Goal: Task Accomplishment & Management: Use online tool/utility

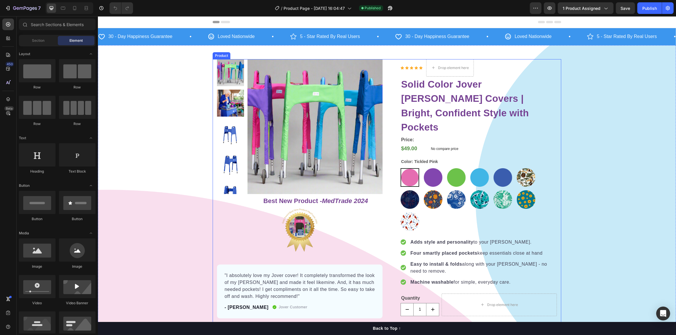
click at [386, 195] on div "Product Images Row Best New Product - MedTrade 2024 Heading Image "I absolutely…" at bounding box center [386, 305] width 348 height 493
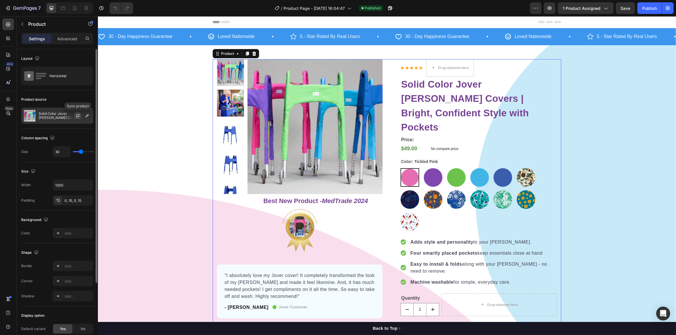
click at [77, 118] on button "button" at bounding box center [77, 115] width 7 height 7
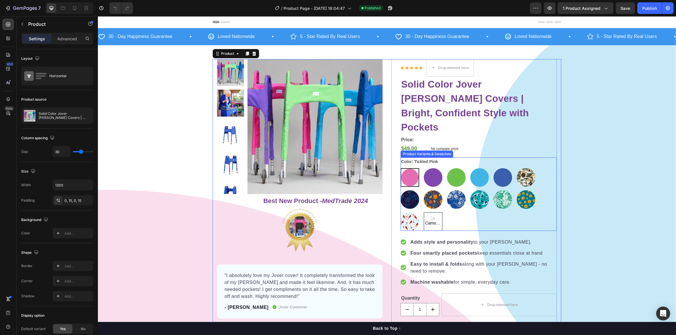
click at [431, 216] on icon at bounding box center [433, 217] width 4 height 3
click at [423, 212] on input "Camouflage Camouflage Camouflage" at bounding box center [423, 212] width 0 height 0
radio input "true"
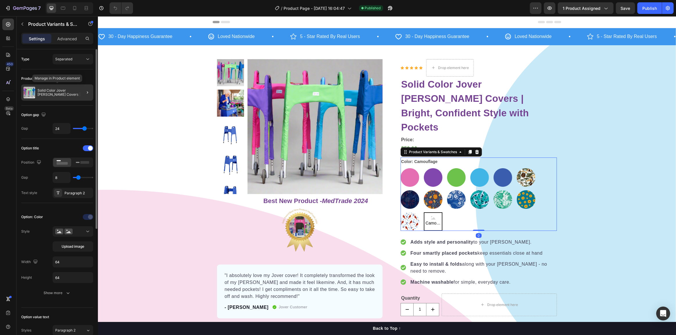
click at [61, 90] on p "Solid Color Jover [PERSON_NAME] Covers | Bright, Confident Style with Pockets" at bounding box center [63, 93] width 53 height 8
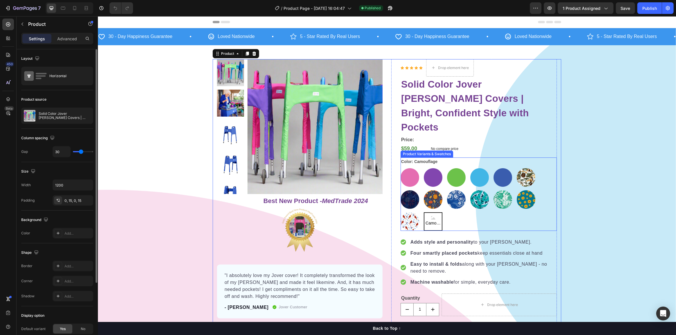
click at [424, 214] on div "Camouflage" at bounding box center [432, 221] width 17 height 15
click at [423, 212] on input "Camouflage Camouflage Camouflage" at bounding box center [423, 212] width 0 height 0
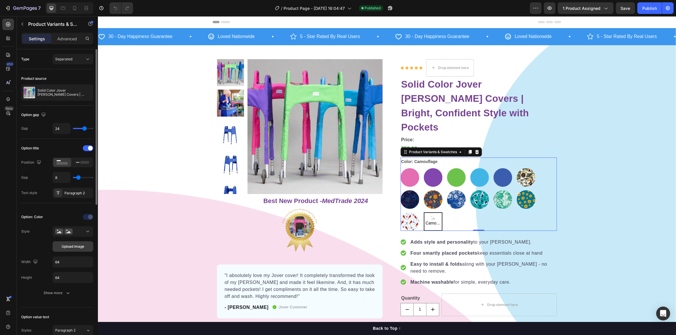
click at [73, 245] on span "Upload image" at bounding box center [73, 246] width 23 height 5
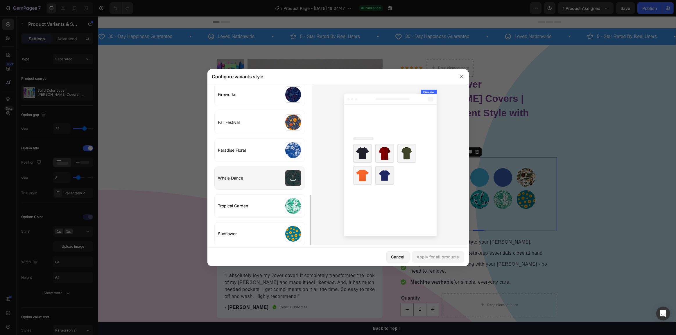
scroll to position [241, 0]
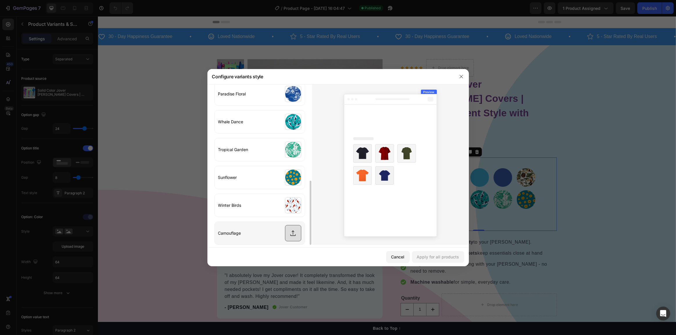
click at [293, 232] on input "file" at bounding box center [260, 233] width 90 height 23
type input "C:\fakepath\Camo 2.png"
click at [454, 260] on button "Apply for all products" at bounding box center [438, 257] width 52 height 12
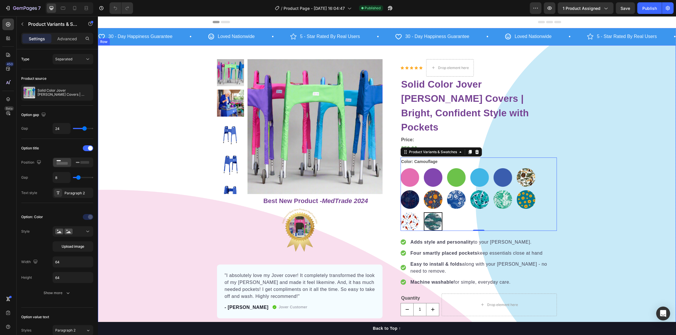
click at [566, 207] on div "Product Images Row Best New Product - MedTrade 2024 Heading Image "I absolutely…" at bounding box center [387, 305] width 578 height 493
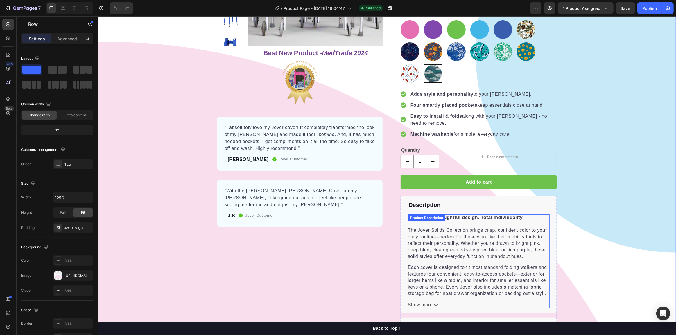
scroll to position [158, 0]
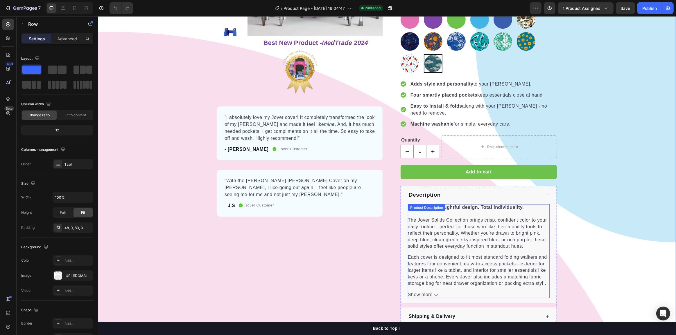
click at [436, 224] on p "Bold color. Thoughtful design. Total individuality. The Jover Solids Collection…" at bounding box center [478, 227] width 142 height 46
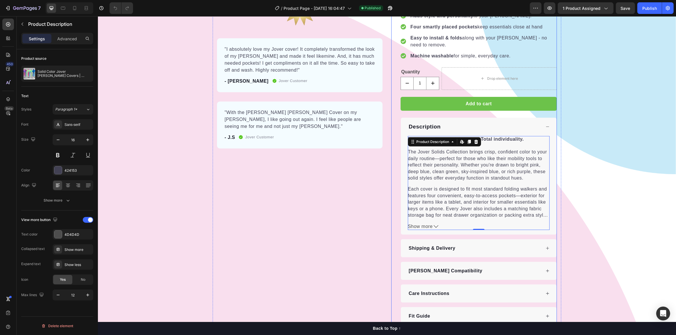
scroll to position [185, 0]
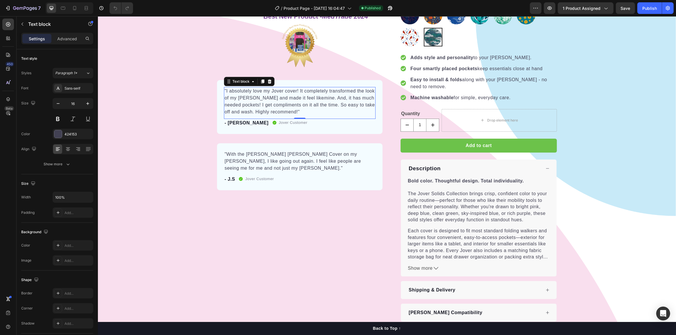
click at [252, 108] on p ""I absolutely love my Jover cover! It completely transformed the look of my [PE…" at bounding box center [299, 102] width 150 height 28
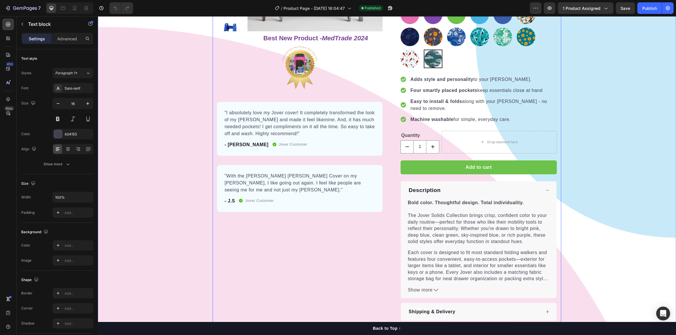
scroll to position [125, 0]
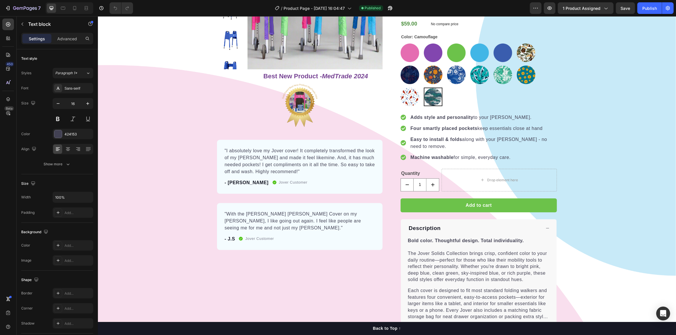
click at [285, 163] on p ""I absolutely love my Jover cover! It completely transformed the look of my [PE…" at bounding box center [299, 162] width 150 height 28
click at [283, 170] on p ""I absolutely love my Jover cover! It completely transformed the look of my [PE…" at bounding box center [299, 162] width 150 height 28
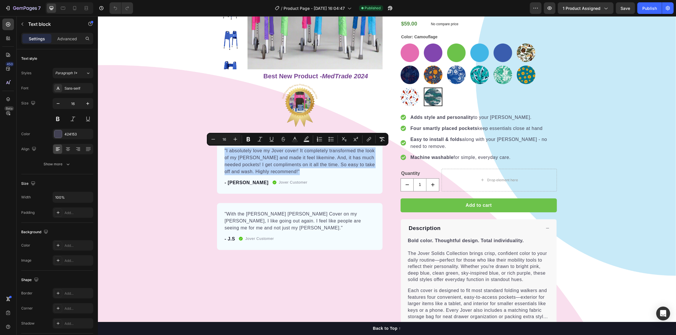
copy p ""I absolutely love my Jover cover! It completely transformed the look of my [PE…"
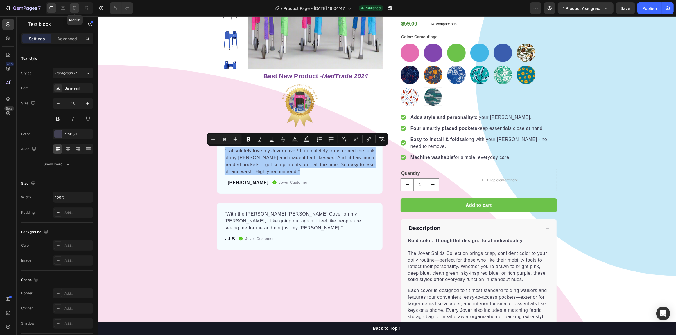
click at [75, 10] on icon at bounding box center [74, 8] width 3 height 4
type input "14"
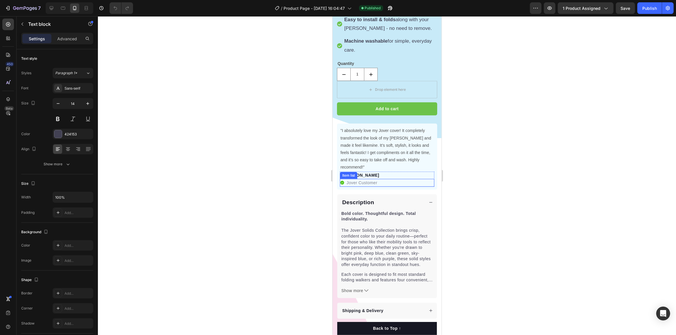
scroll to position [421, 0]
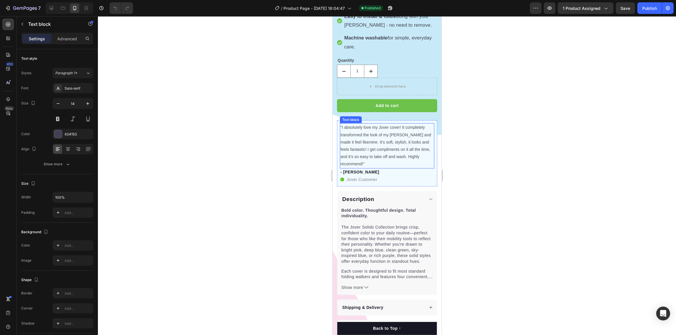
click at [375, 124] on p ""I absolutely love my Jover cover! It completely transformed the look of my [PE…" at bounding box center [386, 146] width 93 height 44
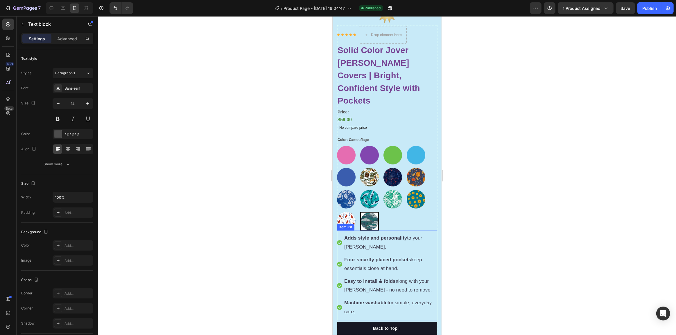
scroll to position [78, 0]
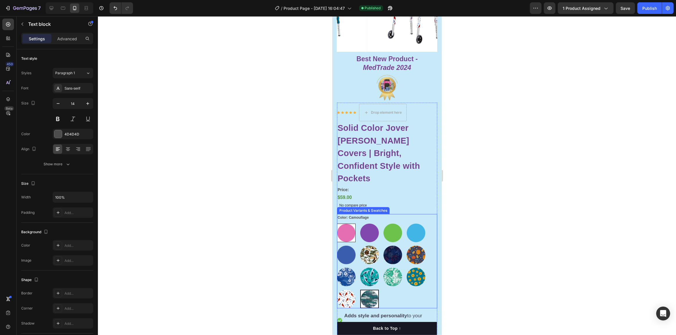
click at [350, 224] on img at bounding box center [346, 233] width 18 height 18
click at [337, 224] on input "Tickled Pink Tickled Pink" at bounding box center [336, 224] width 0 height 0
radio input "true"
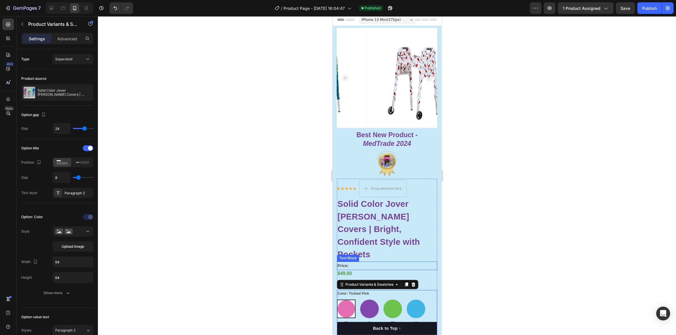
scroll to position [0, 0]
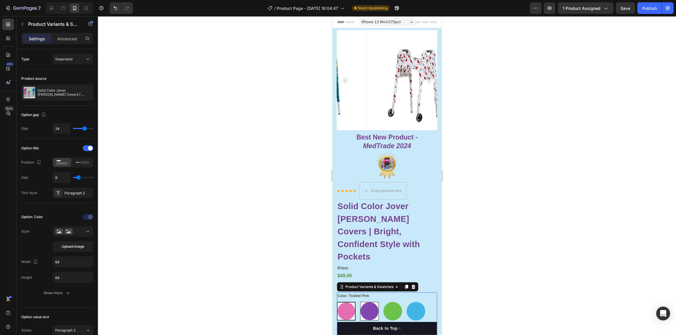
click at [365, 303] on img at bounding box center [369, 312] width 18 height 18
click at [360, 302] on input "Royally Purple Royally Purple" at bounding box center [359, 302] width 0 height 0
radio input "true"
click at [352, 303] on img at bounding box center [346, 312] width 18 height 18
click at [337, 302] on input "Tickled Pink Tickled Pink" at bounding box center [336, 302] width 0 height 0
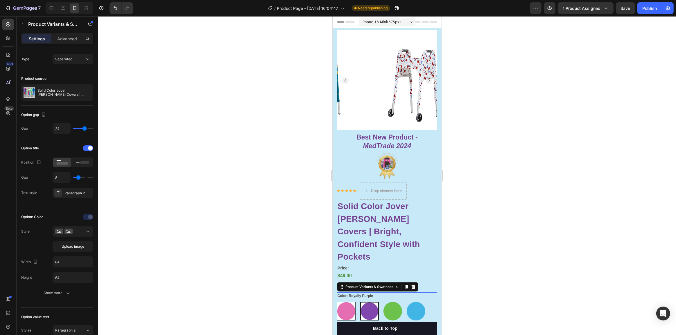
radio input "true"
click at [467, 117] on img at bounding box center [517, 80] width 100 height 100
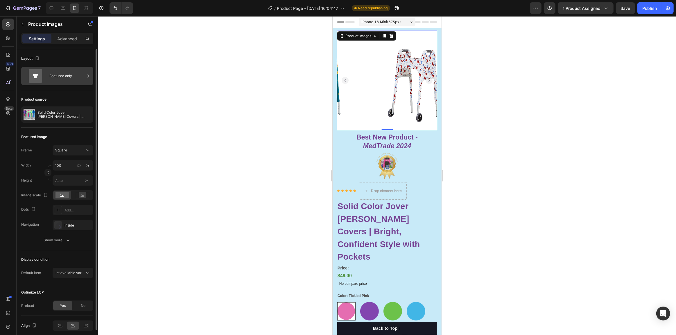
click at [62, 80] on div "Featured only" at bounding box center [66, 75] width 35 height 13
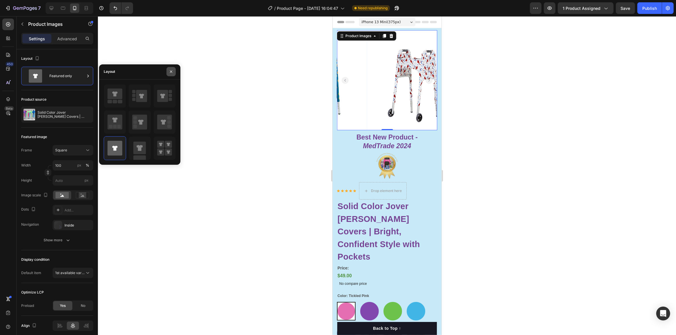
click at [169, 73] on icon "button" at bounding box center [171, 71] width 5 height 5
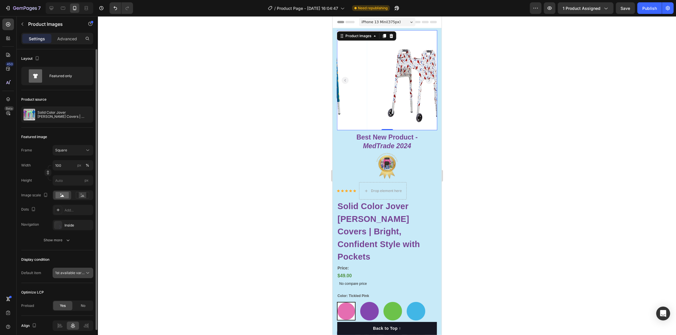
click at [78, 274] on span "1st available variant" at bounding box center [71, 273] width 33 height 4
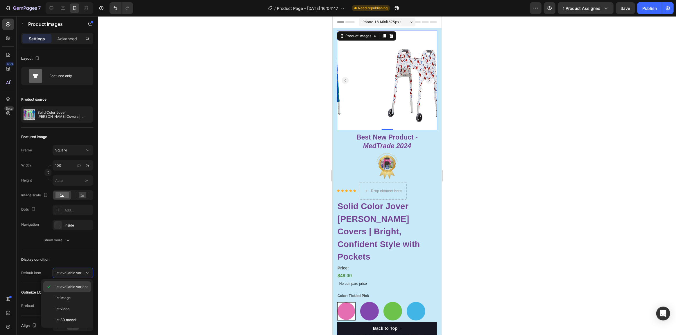
click at [76, 286] on span "1st available variant" at bounding box center [71, 287] width 33 height 5
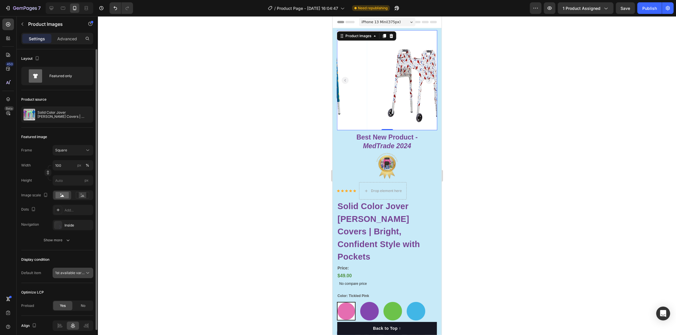
scroll to position [23, 0]
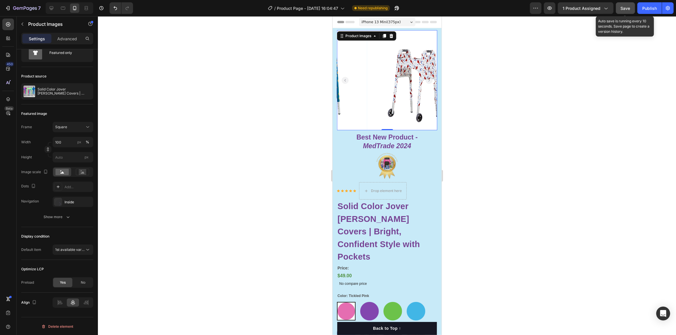
click at [628, 7] on span "Save" at bounding box center [626, 8] width 10 height 5
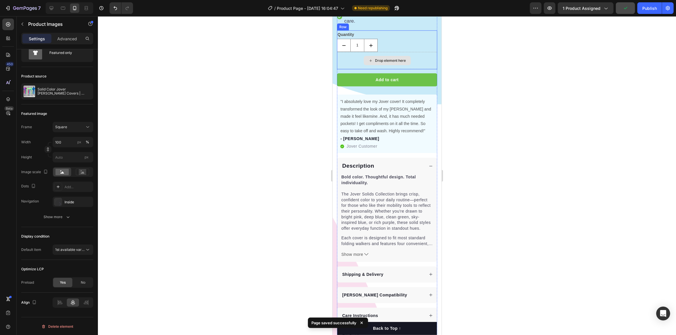
scroll to position [449, 0]
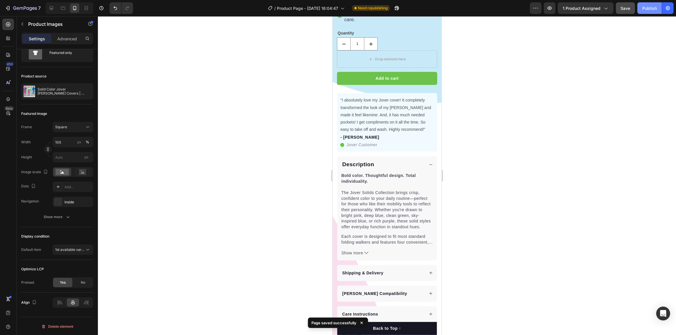
click at [644, 9] on div "Publish" at bounding box center [649, 8] width 15 height 6
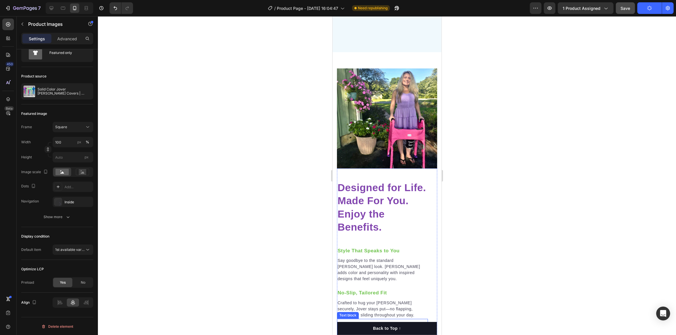
scroll to position [1142, 0]
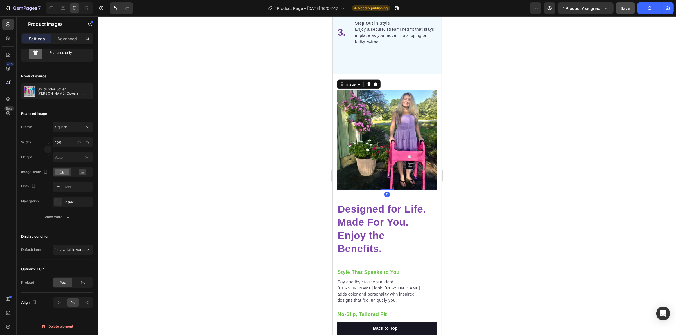
click at [385, 102] on img at bounding box center [387, 140] width 100 height 100
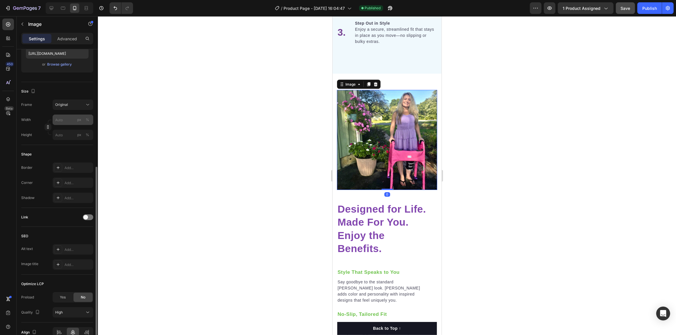
scroll to position [132, 0]
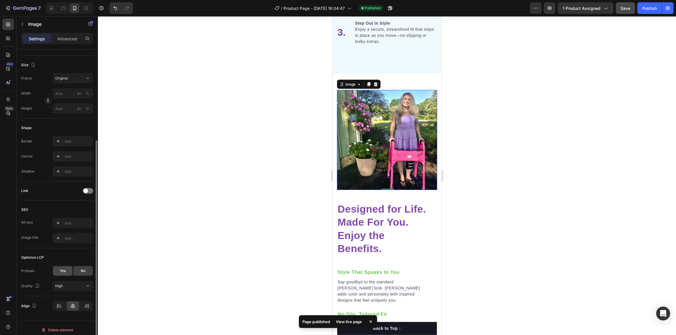
click at [62, 273] on span "Yes" at bounding box center [63, 271] width 6 height 5
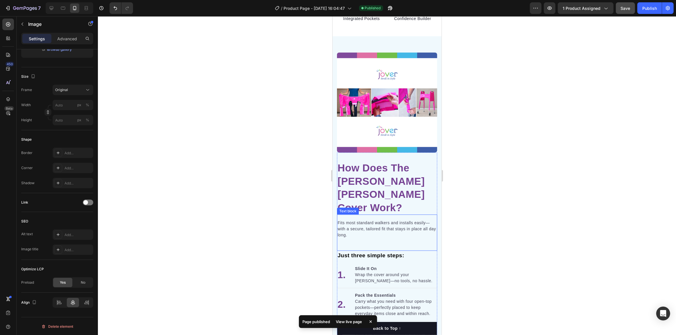
scroll to position [746, 0]
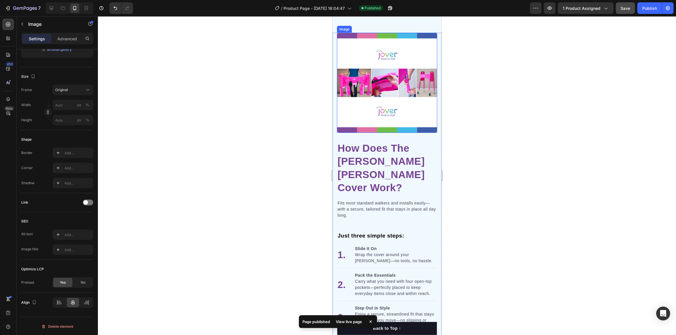
click at [376, 133] on img at bounding box center [387, 83] width 100 height 100
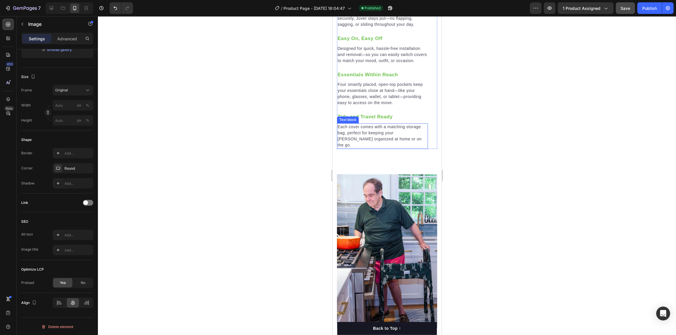
scroll to position [1433, 0]
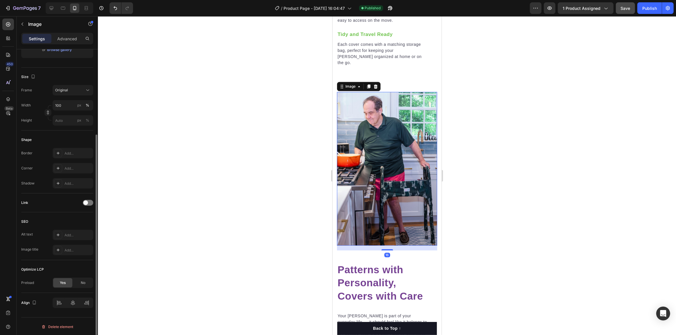
drag, startPoint x: 381, startPoint y: 164, endPoint x: 610, endPoint y: 239, distance: 241.5
click at [381, 164] on img at bounding box center [387, 169] width 100 height 154
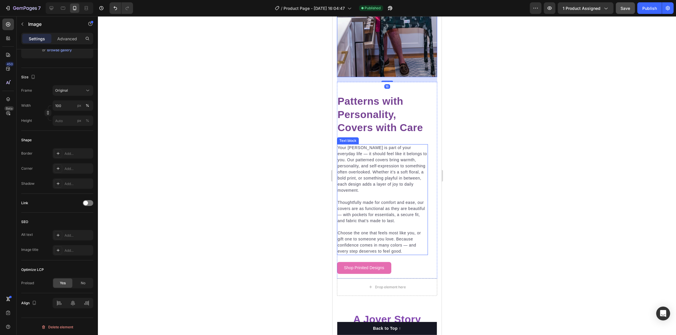
scroll to position [1776, 0]
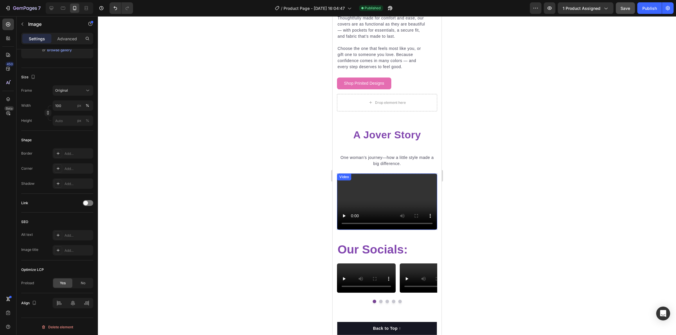
click at [356, 189] on video at bounding box center [387, 202] width 100 height 56
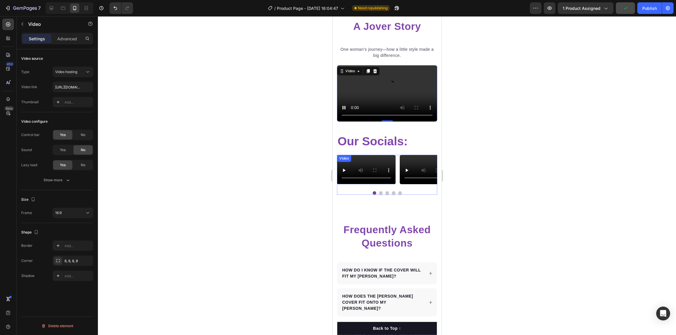
scroll to position [1882, 0]
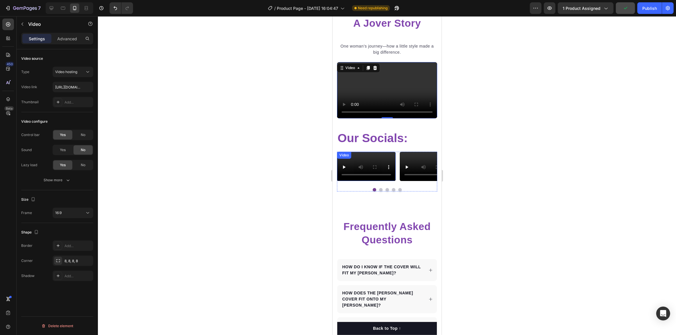
click at [369, 181] on video at bounding box center [366, 166] width 59 height 29
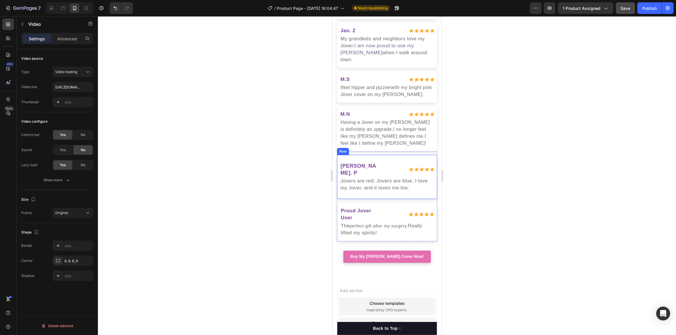
scroll to position [2501, 0]
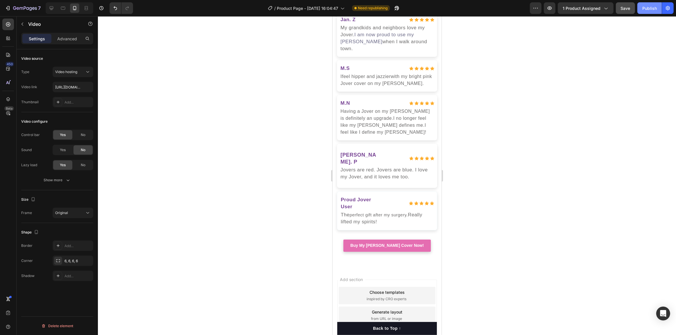
click at [650, 11] on button "Publish" at bounding box center [649, 8] width 24 height 12
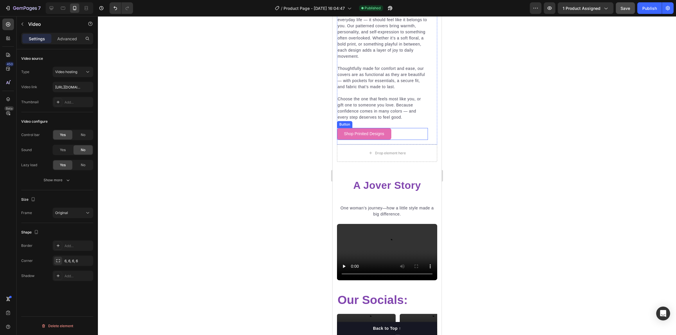
scroll to position [1541, 0]
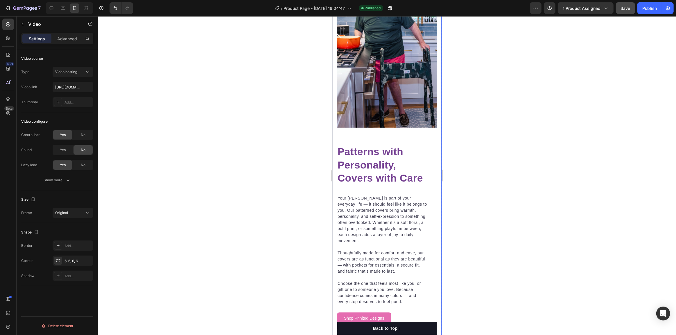
click at [374, 125] on div "Image Patterns with Personality, Covers with Care Heading Your [PERSON_NAME] is…" at bounding box center [387, 151] width 100 height 355
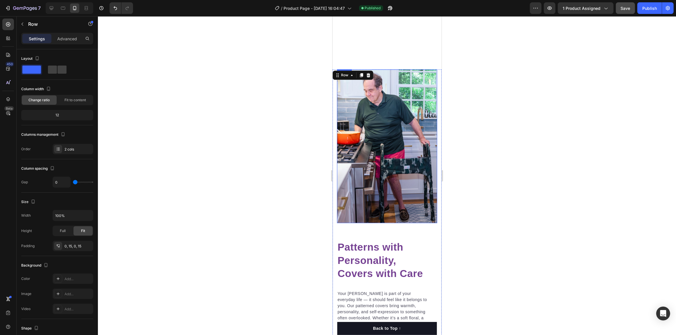
scroll to position [1409, 0]
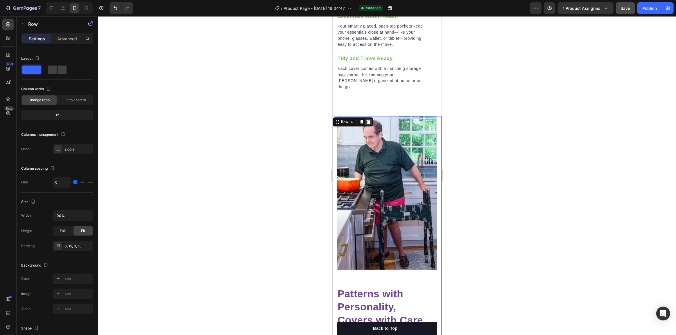
click at [368, 120] on icon at bounding box center [368, 122] width 4 height 4
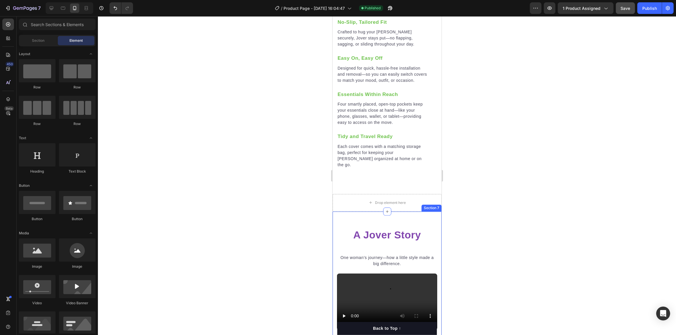
scroll to position [1330, 0]
click at [393, 195] on div "Drop element here" at bounding box center [386, 203] width 109 height 17
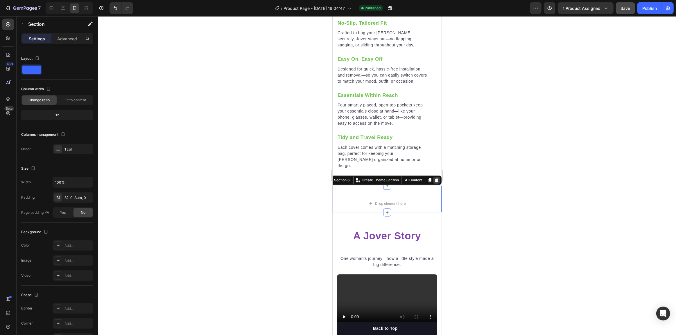
click at [434, 178] on icon at bounding box center [436, 180] width 5 height 5
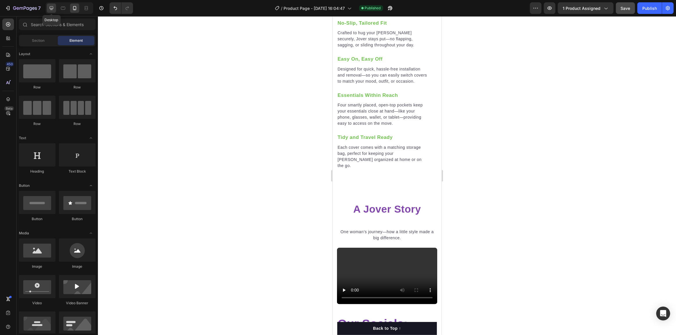
click at [51, 7] on icon at bounding box center [51, 8] width 6 height 6
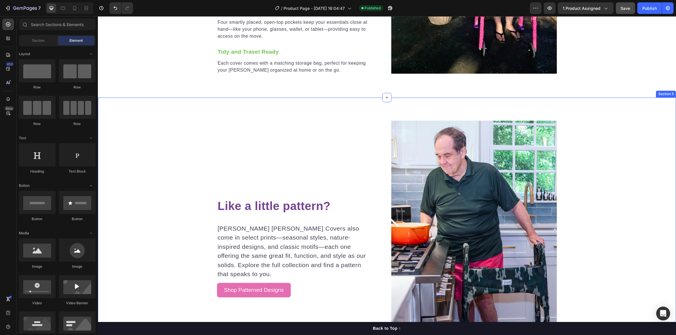
click at [173, 148] on div "Like a little pattern? Heading [PERSON_NAME] [PERSON_NAME] Covers also come in …" at bounding box center [387, 248] width 578 height 254
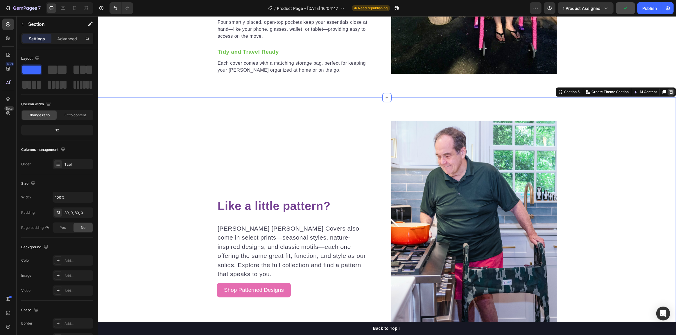
click at [667, 89] on div at bounding box center [670, 92] width 7 height 7
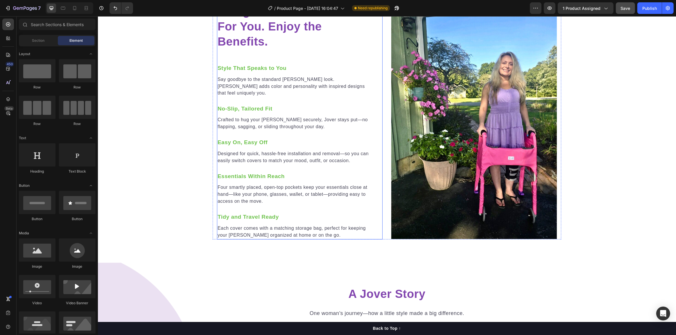
scroll to position [1013, 0]
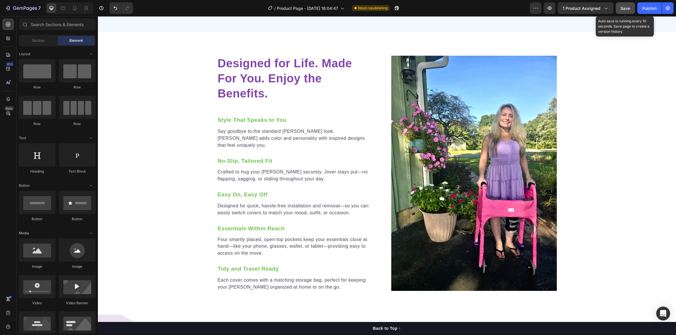
click at [628, 15] on div "7 / Product Page - [DATE] 16:04:47 Need republishing Preview 1 product assigned…" at bounding box center [338, 8] width 676 height 17
click at [627, 10] on span "Save" at bounding box center [626, 8] width 10 height 5
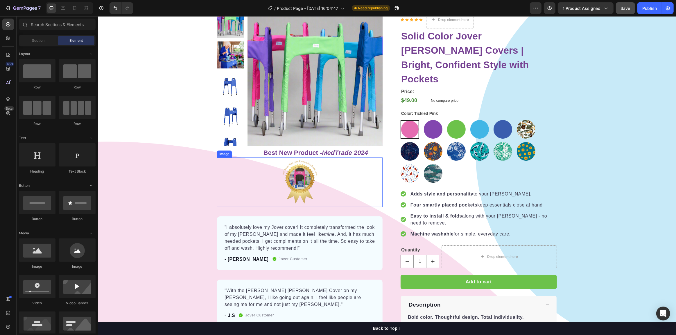
scroll to position [0, 0]
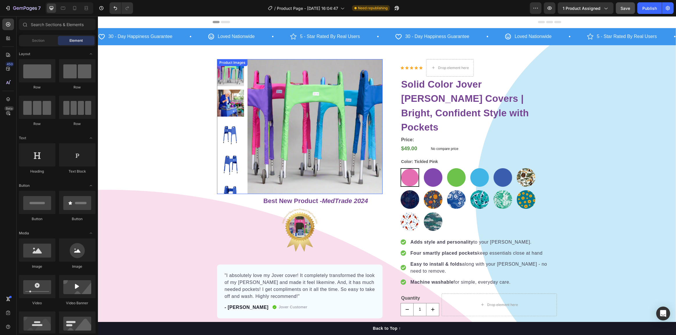
click at [275, 126] on img at bounding box center [314, 126] width 135 height 135
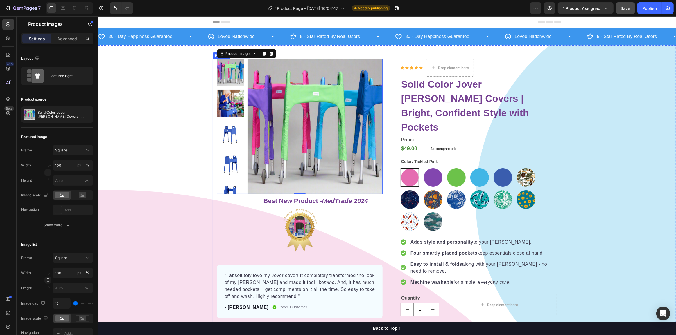
click at [234, 202] on div "Product Images 0 Row Best New Product - MedTrade 2024 Heading Image "I absolute…" at bounding box center [300, 305] width 166 height 493
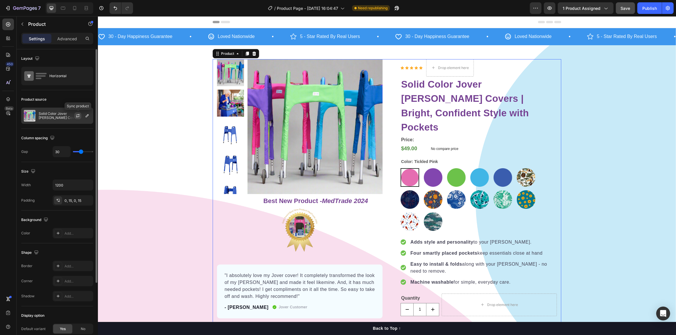
click at [77, 116] on icon "button" at bounding box center [77, 117] width 3 height 2
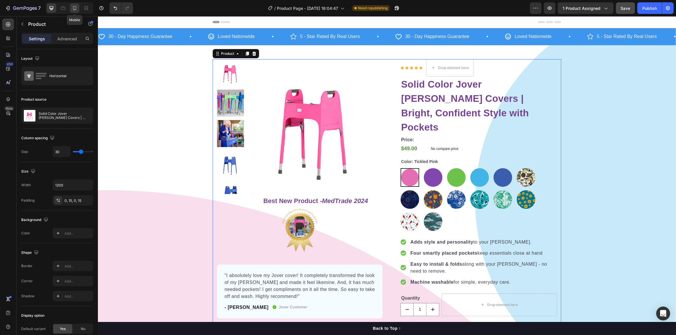
click at [77, 7] on icon at bounding box center [75, 8] width 6 height 6
type input "0"
type input "100%"
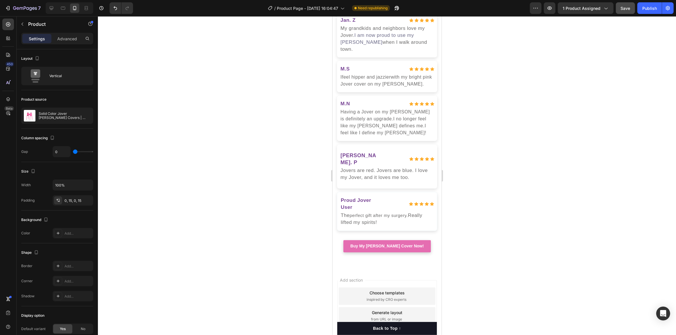
scroll to position [2217, 0]
click at [621, 8] on span "Save" at bounding box center [626, 8] width 10 height 5
click at [642, 9] on div "Publish" at bounding box center [649, 8] width 15 height 6
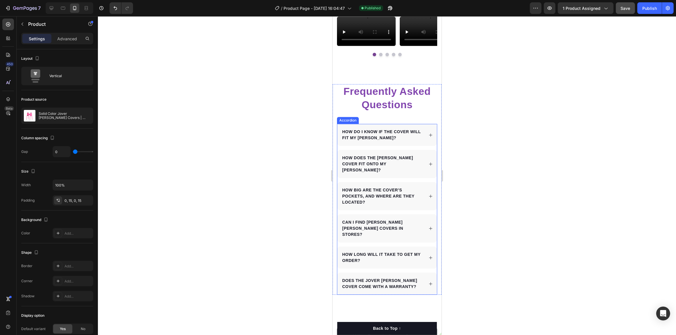
scroll to position [1855, 0]
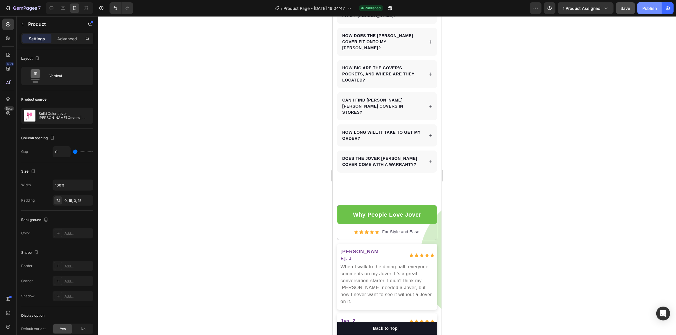
click at [652, 7] on div "Publish" at bounding box center [649, 8] width 15 height 6
